Goal: Transaction & Acquisition: Download file/media

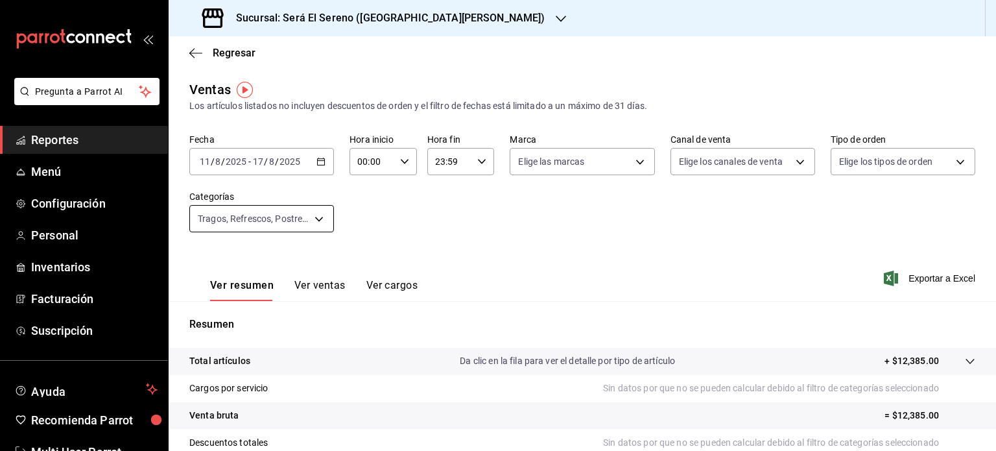
click at [319, 220] on body "Pregunta a Parrot AI Reportes Menú Configuración Personal Inventarios Facturaci…" at bounding box center [498, 225] width 996 height 451
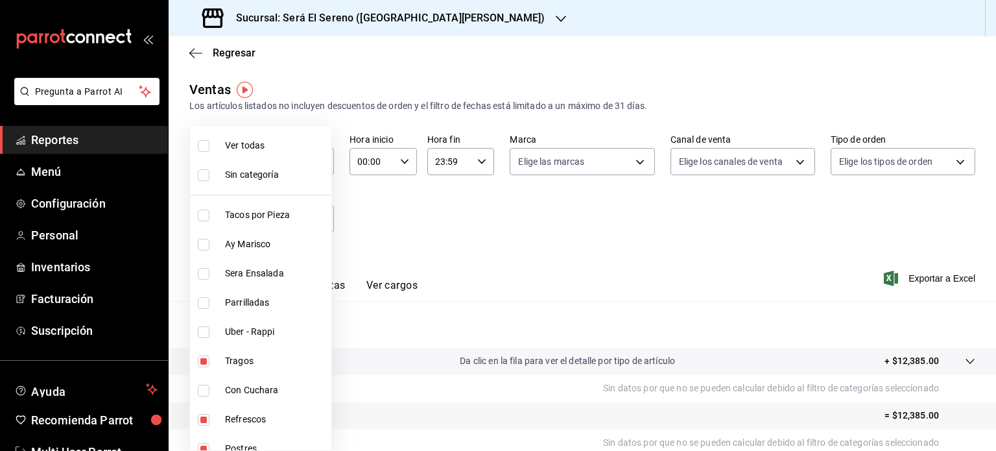
click at [204, 142] on input "checkbox" at bounding box center [204, 146] width 12 height 12
checkbox input "true"
type input "68681ba4-57d6-40f7-8068-ff25447e8da8,289f775d-624d-47ff-af26-0d0539c71564,9f34d…"
checkbox input "true"
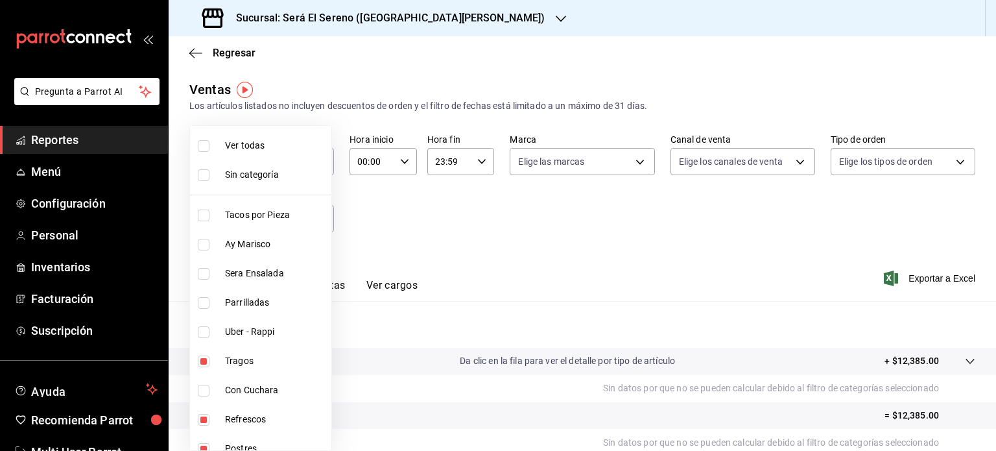
checkbox input "true"
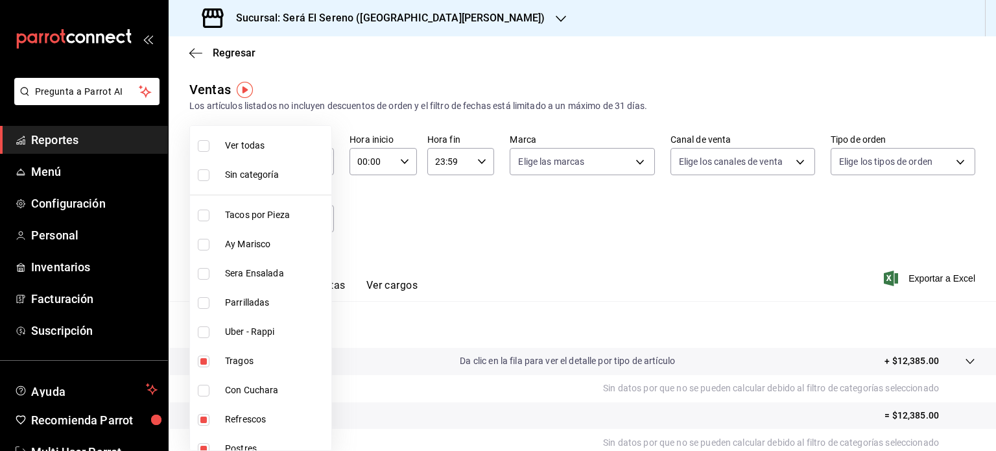
checkbox input "true"
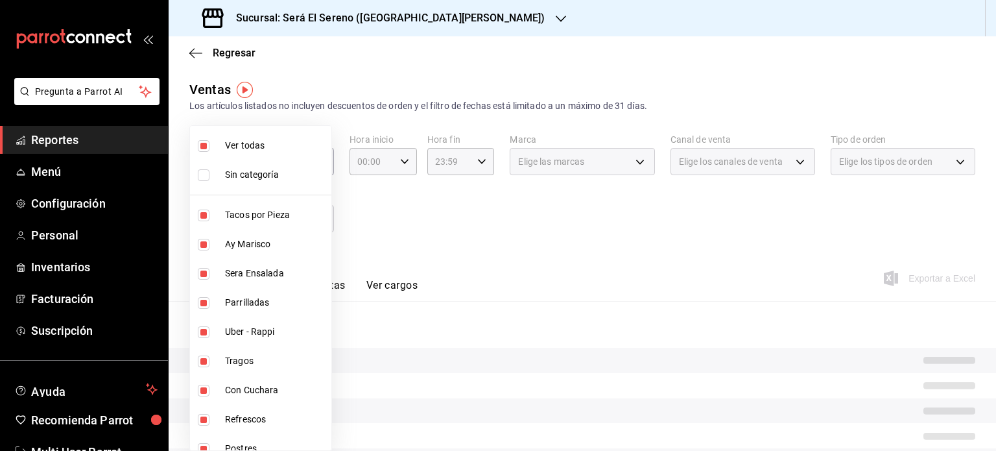
click at [501, 222] on div at bounding box center [498, 225] width 996 height 451
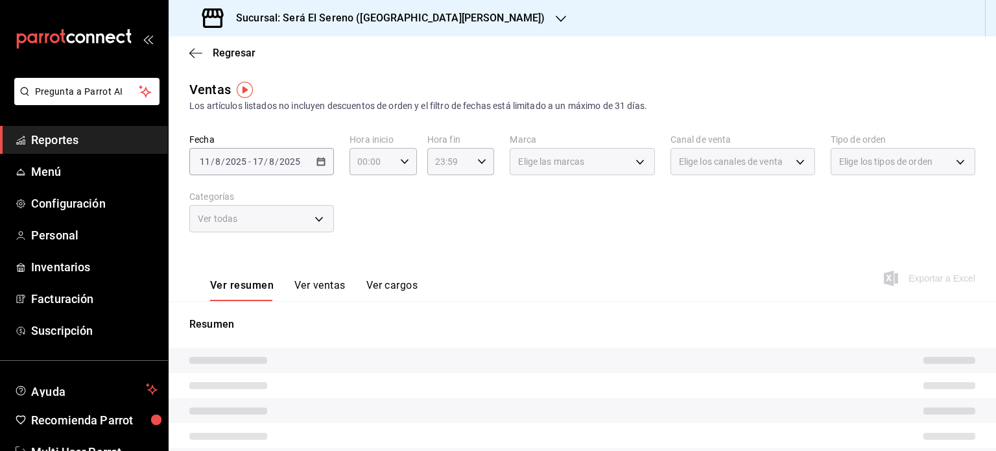
click at [321, 285] on button "Ver ventas" at bounding box center [319, 290] width 51 height 22
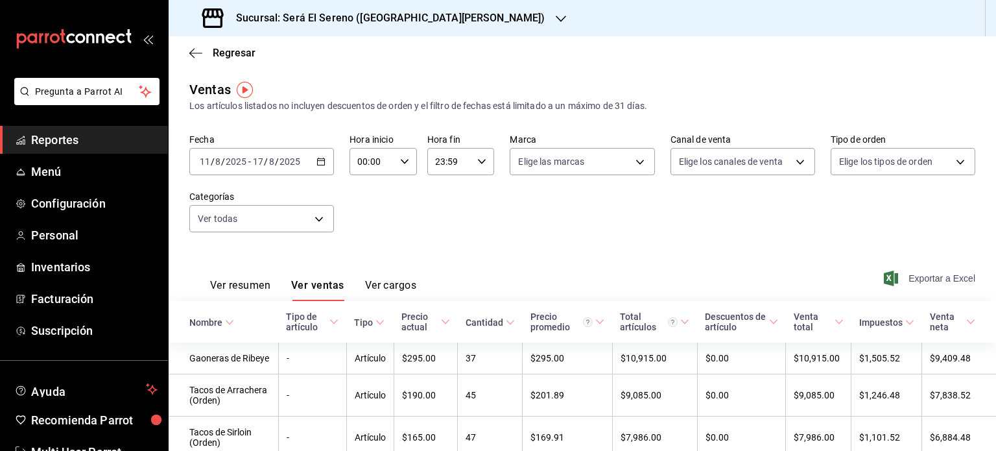
click at [921, 275] on span "Exportar a Excel" at bounding box center [930, 278] width 89 height 16
